Goal: Transaction & Acquisition: Subscribe to service/newsletter

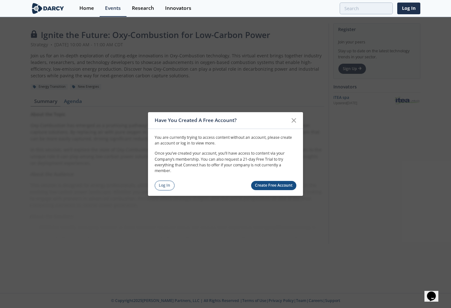
click at [276, 186] on link "Create Free Account" at bounding box center [274, 185] width 46 height 9
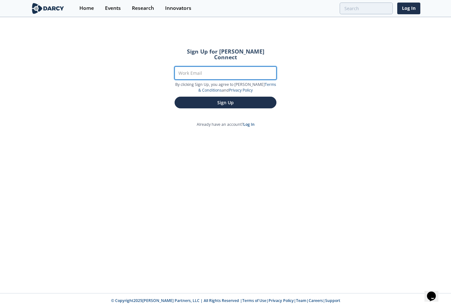
click at [219, 69] on input "Work Email" at bounding box center [226, 72] width 102 height 13
type input "david.blacklaw@shell.com"
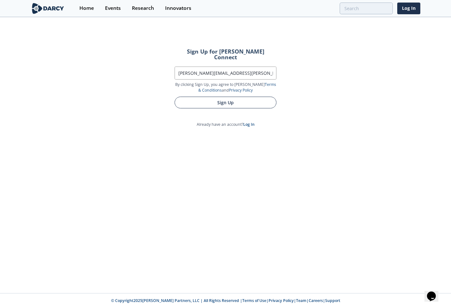
click at [218, 97] on button "Sign Up" at bounding box center [226, 103] width 102 height 12
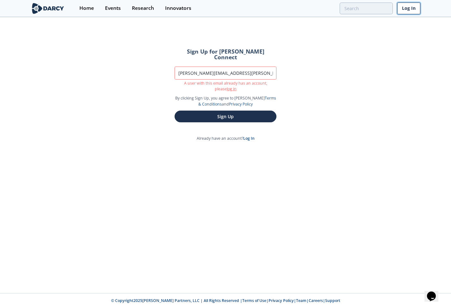
click at [409, 11] on link "Log In" at bounding box center [409, 9] width 23 height 12
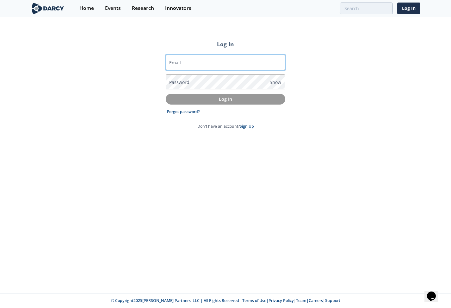
click at [224, 60] on input "Email" at bounding box center [226, 62] width 120 height 15
type input "david.blacklaw@shell.com"
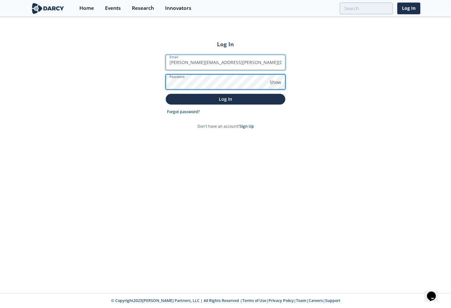
click at [166, 94] on button "Log In" at bounding box center [226, 99] width 120 height 10
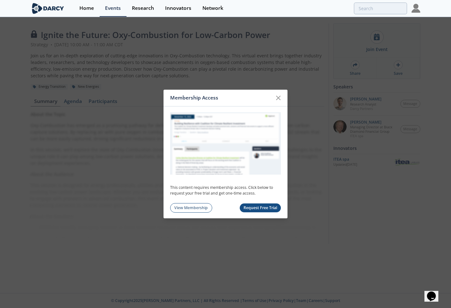
click at [271, 205] on button "Request Free Trial" at bounding box center [260, 207] width 41 height 9
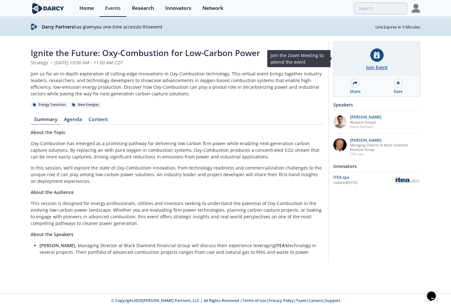
click at [375, 56] on icon at bounding box center [377, 55] width 6 height 7
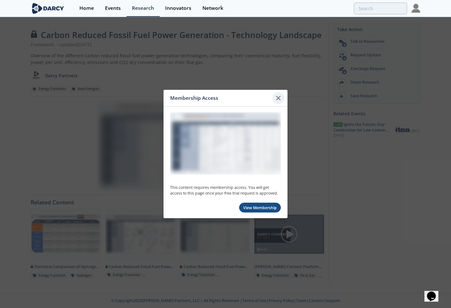
click at [280, 97] on icon at bounding box center [279, 98] width 4 height 4
